Goal: Transaction & Acquisition: Obtain resource

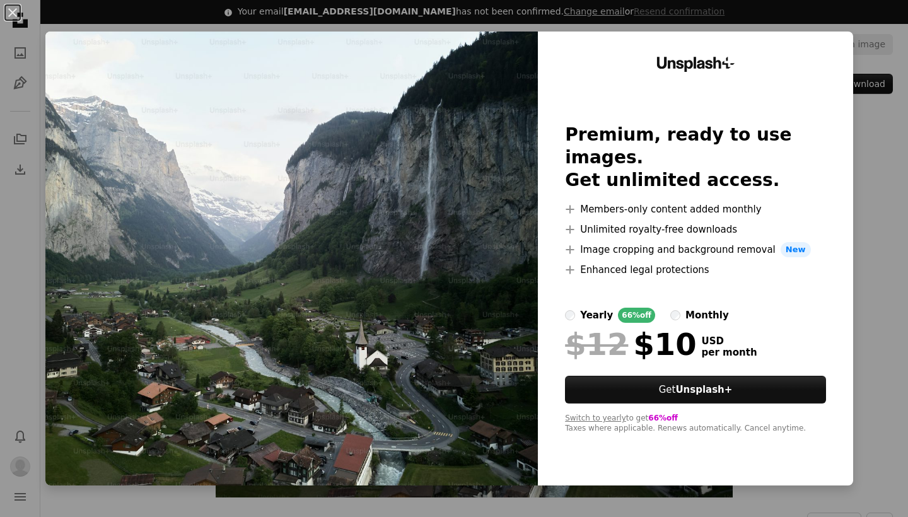
click at [586, 308] on label "yearly 66% off" at bounding box center [610, 315] width 90 height 15
click at [895, 152] on div "An X shape Unsplash+ Premium, ready to use images. Get unlimited access. A plus…" at bounding box center [454, 258] width 908 height 517
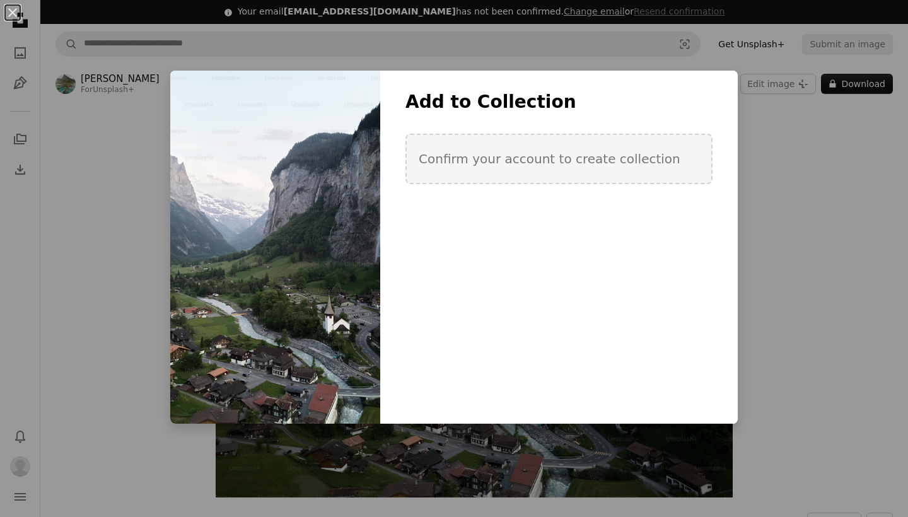
click at [778, 110] on div "An X shape Add to Collection Confirm your account to create collection Create n…" at bounding box center [454, 258] width 908 height 517
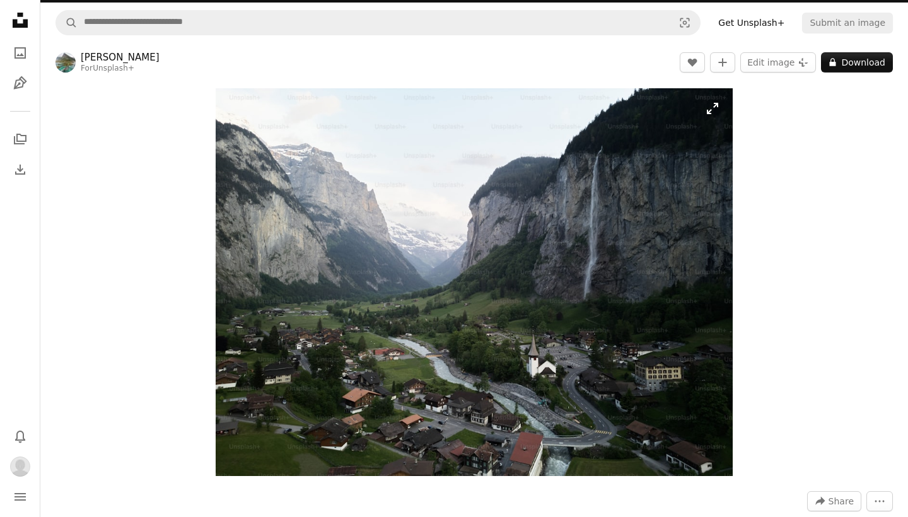
scroll to position [21, 0]
click at [845, 64] on button "A lock Download" at bounding box center [857, 62] width 72 height 20
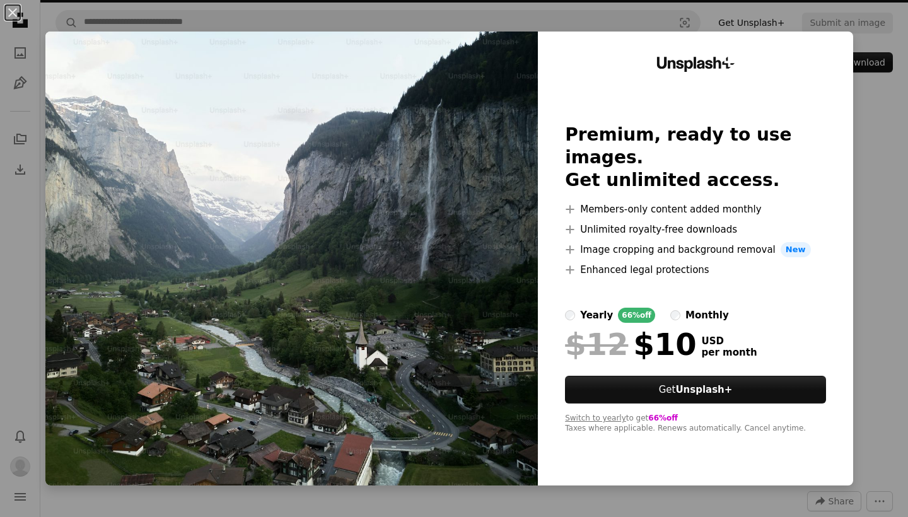
click at [906, 107] on div "An X shape Unsplash+ Premium, ready to use images. Get unlimited access. A plus…" at bounding box center [454, 258] width 908 height 517
